Goal: Find specific page/section

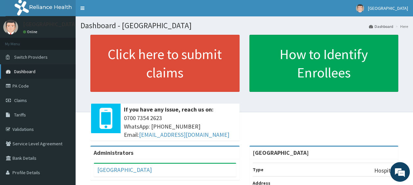
click at [41, 72] on link "Dashboard" at bounding box center [38, 71] width 76 height 14
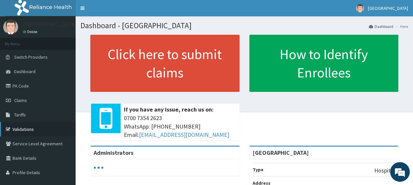
click at [30, 125] on link "Validations" at bounding box center [38, 129] width 76 height 14
